Goal: Task Accomplishment & Management: Use online tool/utility

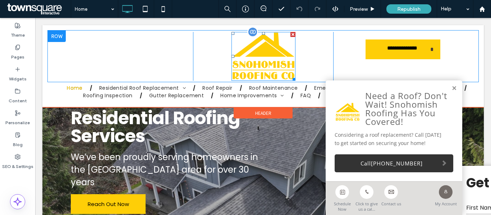
scroll to position [72, 0]
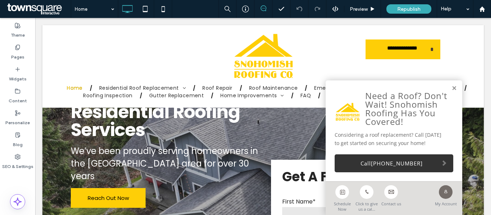
click at [263, 6] on icon at bounding box center [264, 8] width 6 height 6
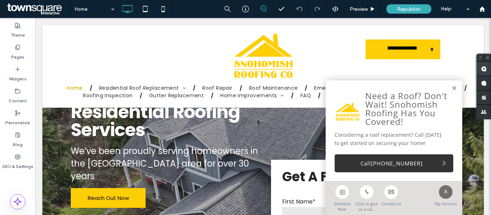
click at [485, 68] on use at bounding box center [484, 69] width 6 height 6
click at [409, 196] on div "Schedule Now Click to give us a cal... Contact us" at bounding box center [380, 197] width 100 height 30
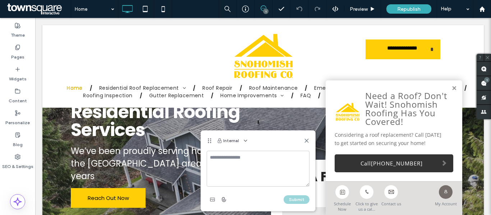
click at [251, 172] on textarea at bounding box center [258, 169] width 103 height 36
type textarea "**********"
click at [297, 199] on button "Submit" at bounding box center [297, 200] width 26 height 9
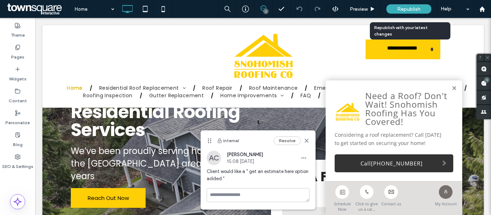
click at [407, 10] on span "Republish" at bounding box center [408, 9] width 23 height 6
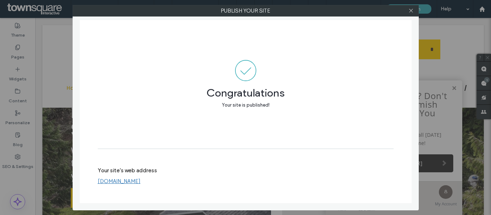
drag, startPoint x: 296, startPoint y: 52, endPoint x: 297, endPoint y: 47, distance: 4.4
click at [296, 52] on div "Congratulations Your site is published!" at bounding box center [246, 84] width 296 height 129
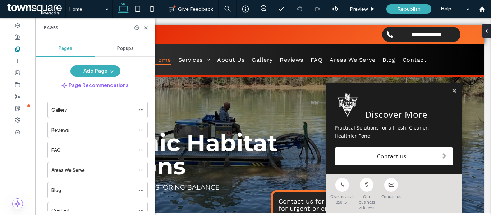
scroll to position [72, 0]
click at [452, 94] on link at bounding box center [454, 91] width 5 height 6
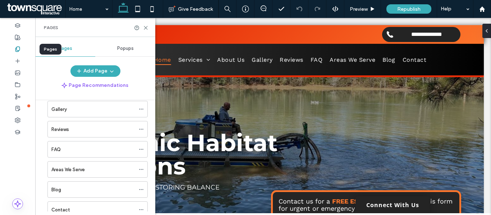
click at [18, 53] on div at bounding box center [17, 49] width 35 height 12
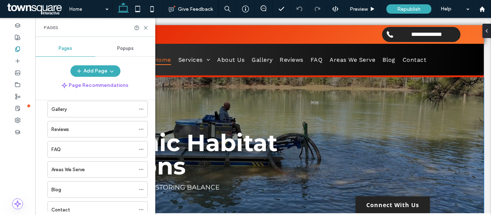
click at [186, 113] on div "Dynamic Habitat Solutions Revitalizing Ponds, Restoring Balance Get Started" at bounding box center [263, 168] width 432 height 182
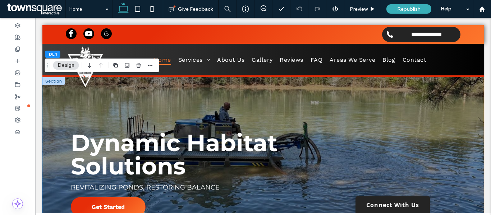
type input "**"
type input "****"
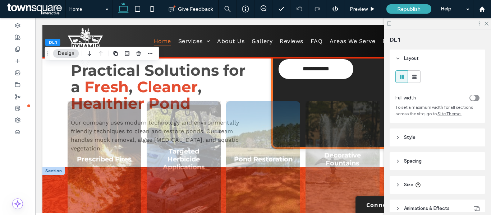
scroll to position [360, 0]
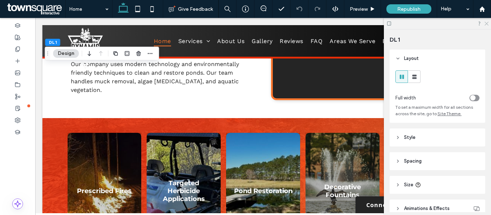
click at [488, 22] on icon at bounding box center [486, 23] width 5 height 5
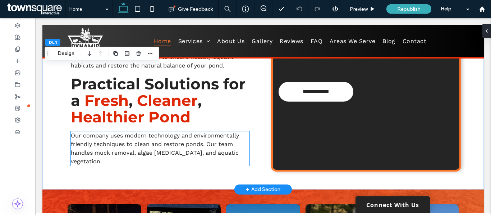
scroll to position [216, 0]
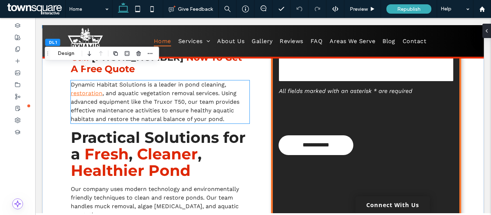
click at [180, 117] on span "removal services. Using advanced equipment like the Truxor T50, our team provid…" at bounding box center [155, 106] width 169 height 33
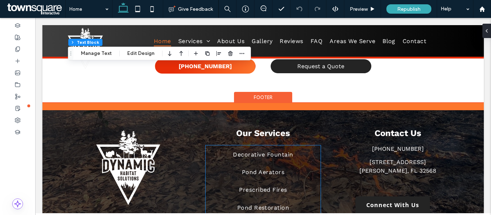
scroll to position [962, 0]
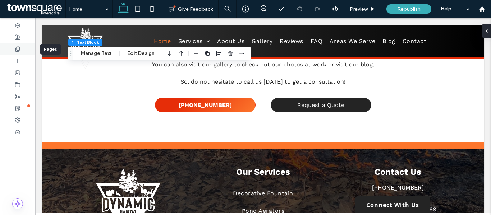
click at [19, 48] on use at bounding box center [17, 49] width 4 height 5
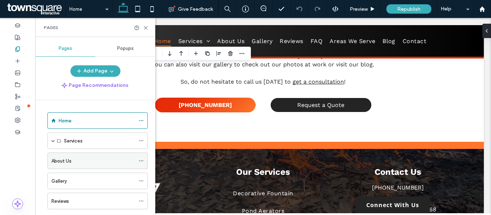
click at [72, 161] on div "About Us" at bounding box center [93, 162] width 84 height 8
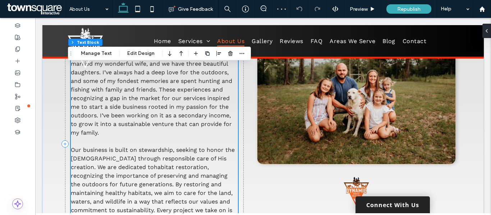
scroll to position [108, 0]
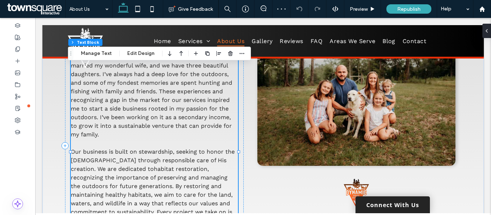
click at [110, 115] on span "My name is [PERSON_NAME], and I have been serving as a law enforcement officer …" at bounding box center [152, 91] width 163 height 93
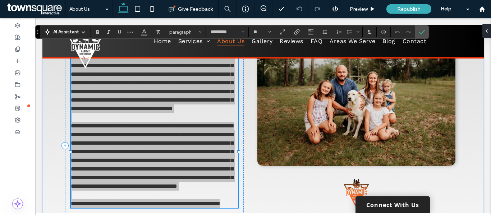
click at [64, 32] on span "AI Assistant" at bounding box center [66, 31] width 26 height 7
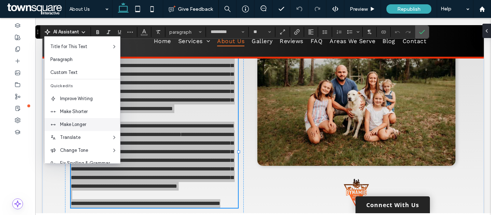
scroll to position [36, 0]
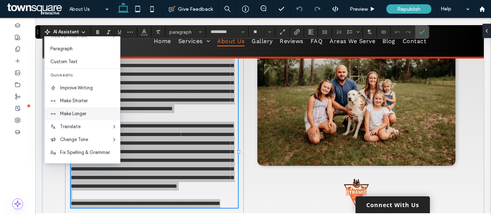
click at [82, 113] on span "Make Longer" at bounding box center [90, 113] width 60 height 7
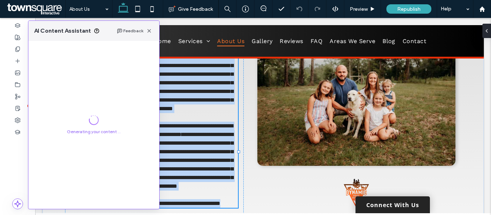
scroll to position [134, 0]
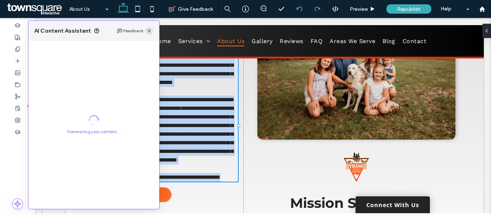
click at [148, 32] on use "button" at bounding box center [149, 31] width 4 height 4
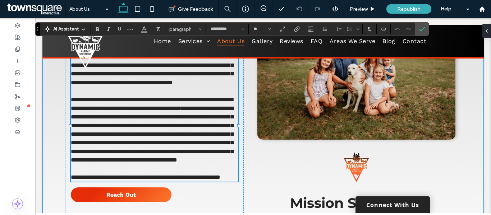
click at [59, 93] on div "**********" at bounding box center [263, 119] width 432 height 353
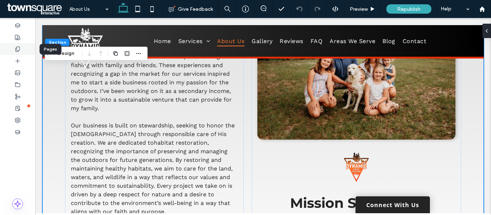
click at [16, 50] on use at bounding box center [17, 49] width 4 height 5
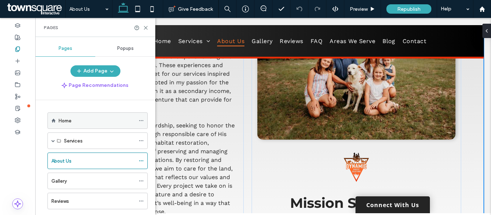
click at [73, 124] on div "Home" at bounding box center [97, 121] width 77 height 8
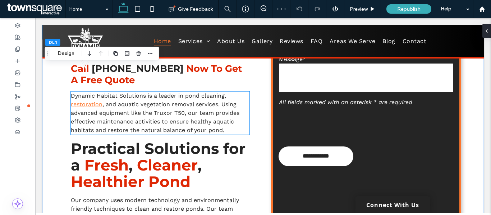
scroll to position [180, 0]
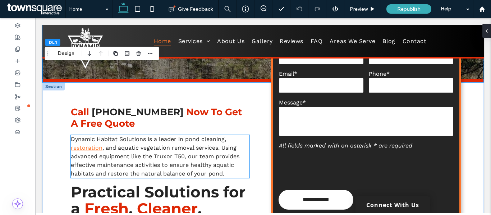
click at [129, 156] on span "removal services. Using advanced equipment like the Truxor T50, our team provid…" at bounding box center [155, 161] width 169 height 33
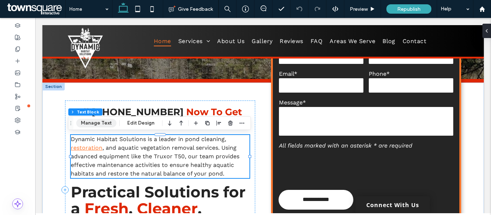
drag, startPoint x: 97, startPoint y: 126, endPoint x: 61, endPoint y: 108, distance: 40.5
click at [97, 126] on button "Manage Text" at bounding box center [96, 123] width 40 height 9
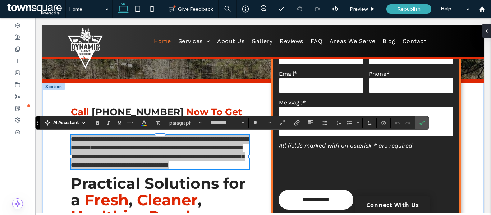
click at [59, 124] on span "AI Assistant" at bounding box center [66, 122] width 26 height 7
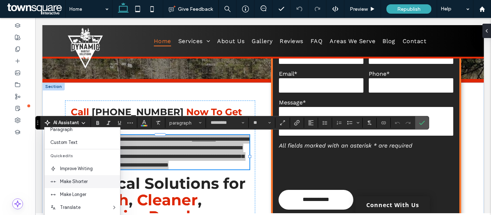
scroll to position [47, 0]
click at [78, 194] on span "Make Longer" at bounding box center [90, 193] width 60 height 7
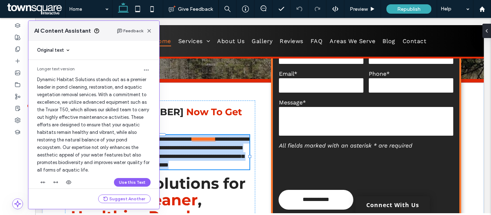
scroll to position [8, 0]
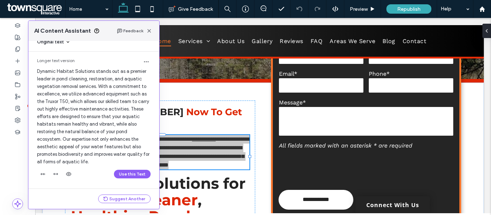
click at [128, 168] on div "Longer text version Dynamic Habitat Solutions stands out as a premier leader in…" at bounding box center [93, 120] width 131 height 137
click at [130, 173] on button "Use this Text" at bounding box center [132, 174] width 37 height 9
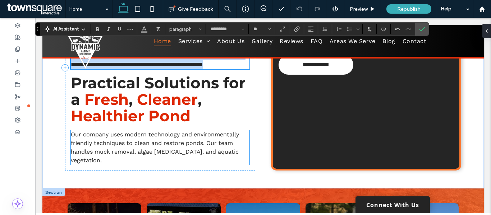
scroll to position [360, 0]
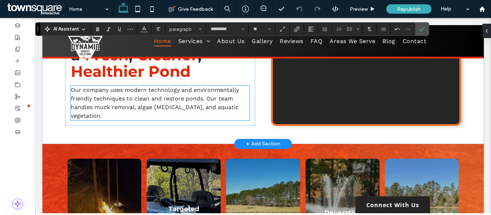
click at [137, 118] on span "Our company uses modern technology and environmentally friendly techniques to c…" at bounding box center [155, 103] width 168 height 33
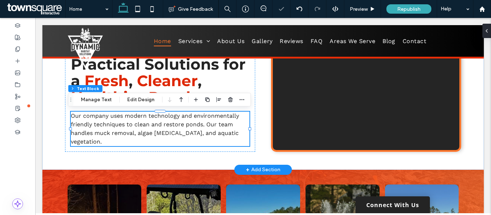
click at [133, 123] on span "Our company uses modern technology and environmentally friendly techniques to c…" at bounding box center [155, 129] width 168 height 33
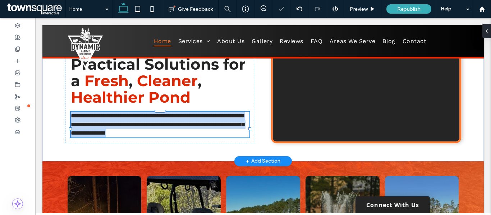
click at [133, 123] on span "**********" at bounding box center [157, 124] width 173 height 23
type input "*********"
type input "**"
click at [133, 123] on span "**********" at bounding box center [157, 124] width 173 height 23
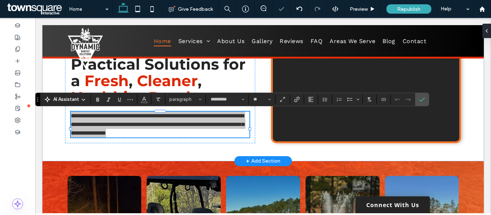
click at [73, 101] on span "AI Assistant" at bounding box center [66, 99] width 26 height 7
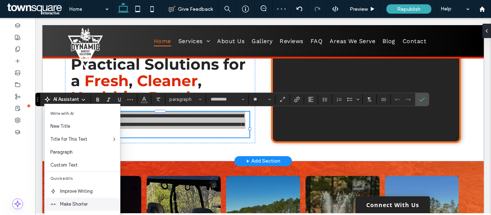
scroll to position [36, 0]
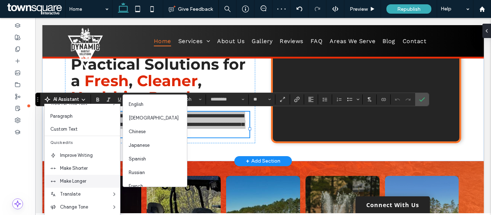
click at [78, 179] on span "Make Longer" at bounding box center [90, 181] width 60 height 7
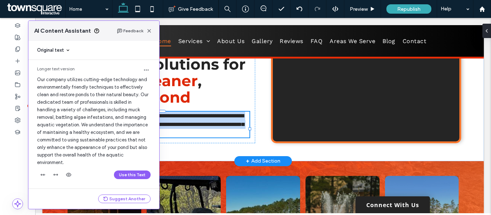
scroll to position [1, 0]
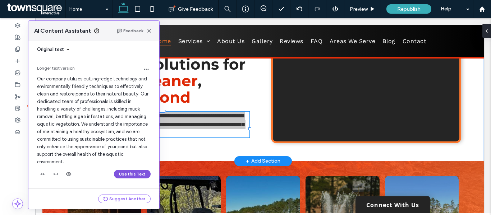
click at [130, 175] on button "Use this Text" at bounding box center [132, 174] width 37 height 9
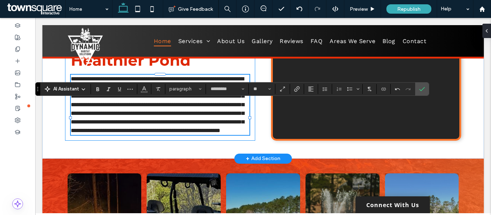
scroll to position [432, 0]
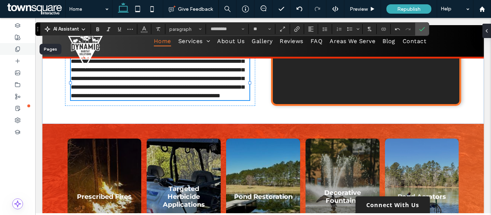
click at [22, 51] on div at bounding box center [17, 49] width 35 height 12
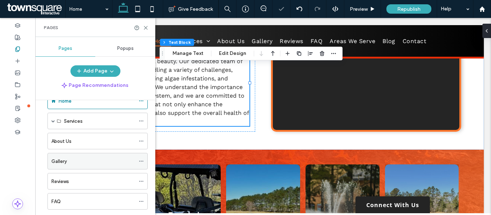
scroll to position [36, 0]
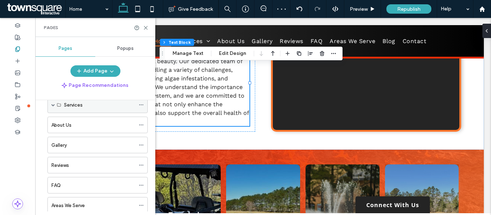
click at [97, 101] on div "Services" at bounding box center [99, 105] width 71 height 8
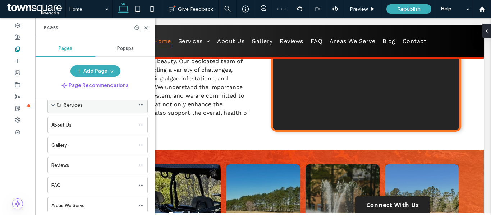
click at [55, 108] on span at bounding box center [53, 105] width 4 height 16
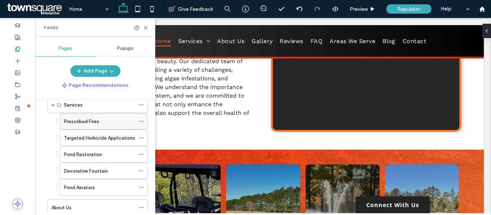
click at [78, 124] on label "Prescribed Fires" at bounding box center [81, 121] width 35 height 13
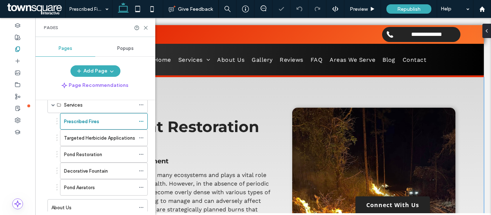
click at [338, 85] on div "Prescribed Fires Our Habitat Restoration Services Prescribed Fire Management Fi…" at bounding box center [263, 218] width 432 height 282
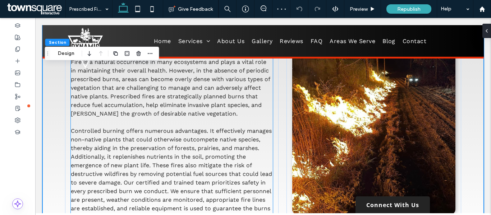
scroll to position [144, 0]
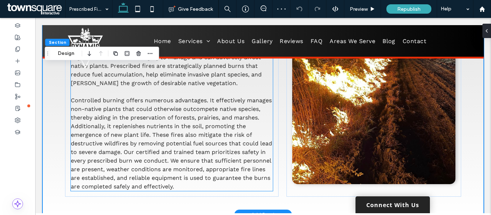
click at [176, 116] on span "Controlled burning offers numerous advantages. It effectively manages non-nativ…" at bounding box center [171, 143] width 201 height 93
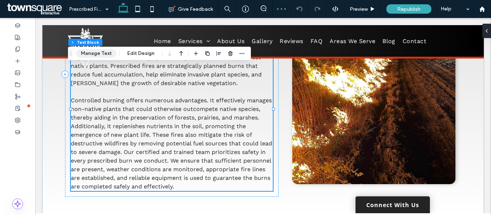
click at [86, 52] on button "Manage Text" at bounding box center [96, 53] width 40 height 9
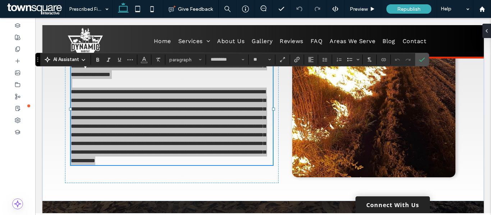
click at [60, 57] on span "AI Assistant" at bounding box center [66, 59] width 26 height 7
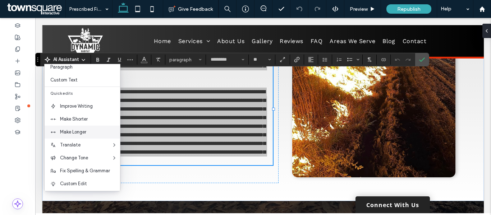
scroll to position [47, 0]
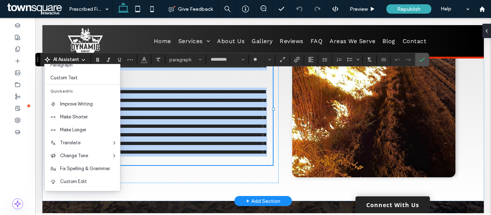
click at [209, 106] on span "**********" at bounding box center [168, 126] width 195 height 74
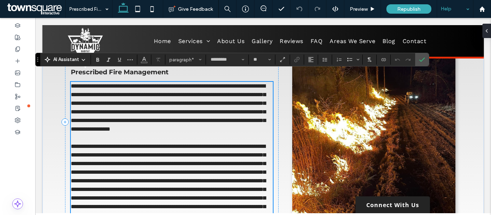
scroll to position [36, 0]
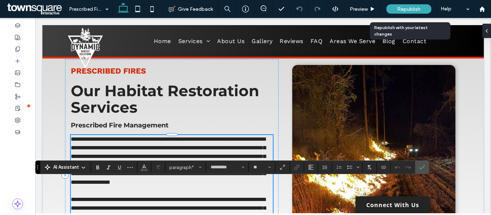
click at [391, 8] on div "Republish" at bounding box center [409, 8] width 45 height 9
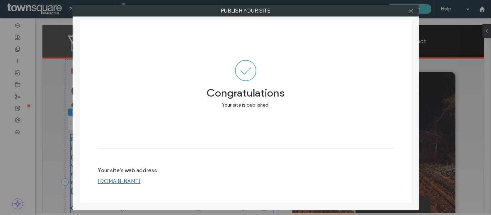
click at [337, 11] on label "Publish your site" at bounding box center [246, 10] width 346 height 11
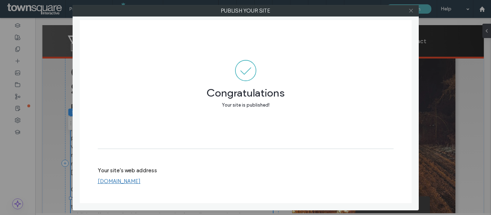
click at [409, 9] on icon at bounding box center [411, 10] width 5 height 5
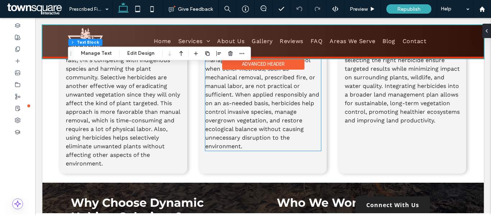
scroll to position [576, 0]
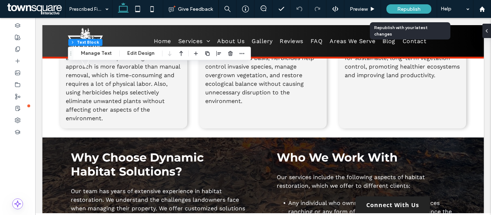
click at [406, 9] on span "Republish" at bounding box center [408, 9] width 23 height 6
